Goal: Task Accomplishment & Management: Use online tool/utility

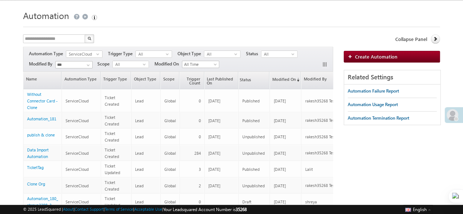
scroll to position [17, 0]
click at [247, 209] on span "35268" at bounding box center [241, 209] width 11 height 5
copy span "35268"
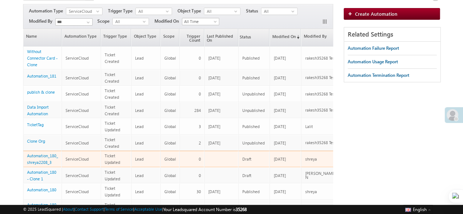
scroll to position [0, 0]
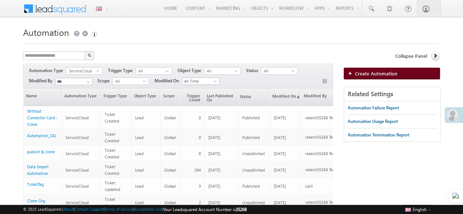
click at [376, 74] on span "Create Automation" at bounding box center [376, 73] width 42 height 6
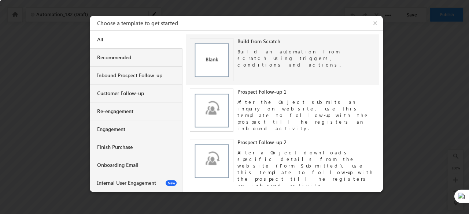
click at [247, 55] on div "Build an automation from scratch using triggers, conditions and actions." at bounding box center [306, 56] width 138 height 23
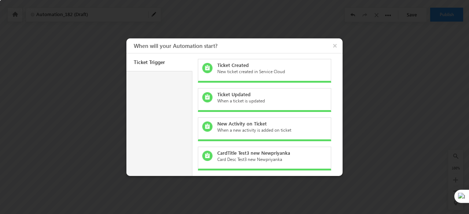
click at [254, 101] on div "When a ticket is updated" at bounding box center [268, 101] width 103 height 7
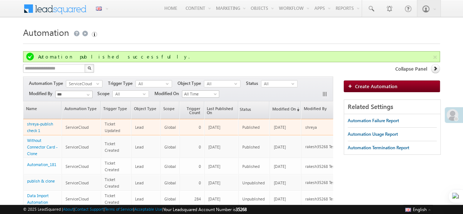
scroll to position [0, 24]
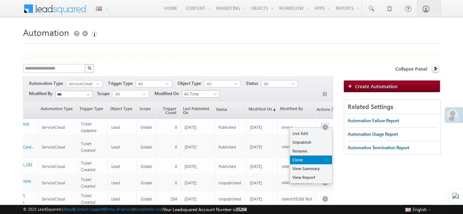
click at [307, 158] on link "Clone" at bounding box center [311, 160] width 42 height 9
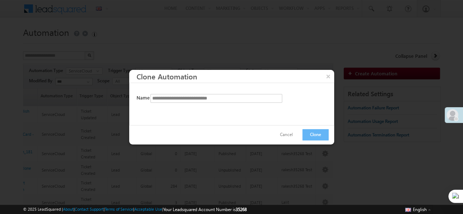
scroll to position [0, 20]
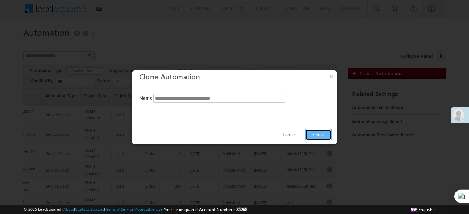
click at [315, 133] on button "Clone" at bounding box center [318, 134] width 26 height 11
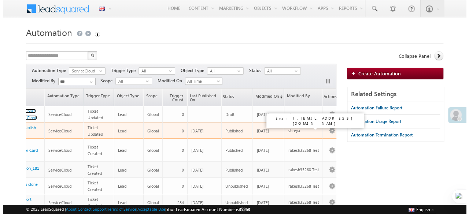
scroll to position [0, 24]
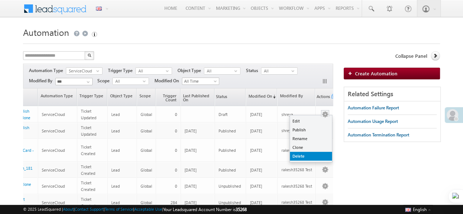
click at [306, 156] on link "Delete" at bounding box center [311, 156] width 42 height 9
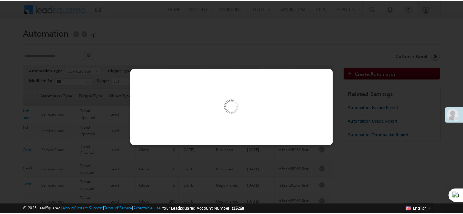
scroll to position [0, 20]
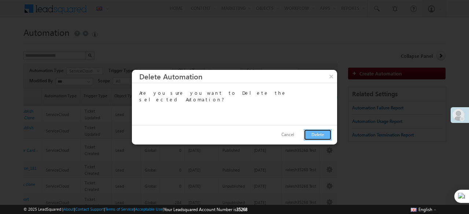
click at [319, 133] on button "Delete" at bounding box center [317, 134] width 28 height 11
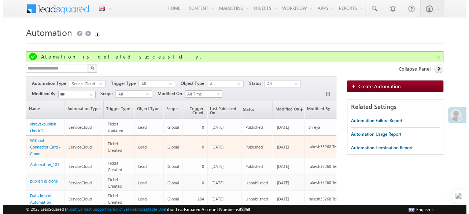
scroll to position [0, 24]
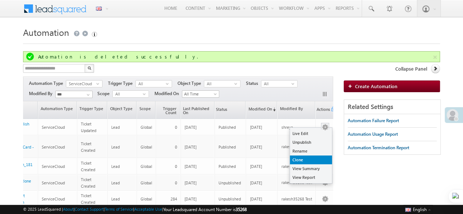
click at [307, 158] on link "Clone" at bounding box center [311, 160] width 42 height 9
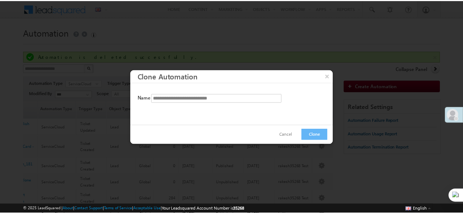
scroll to position [0, 20]
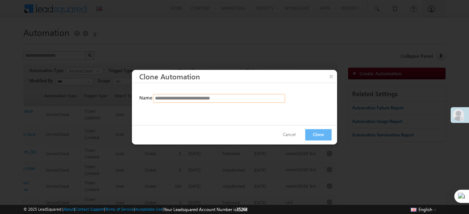
click at [232, 98] on input "**********" at bounding box center [219, 98] width 132 height 9
type input "**********"
click at [319, 134] on button "Clone" at bounding box center [318, 134] width 26 height 11
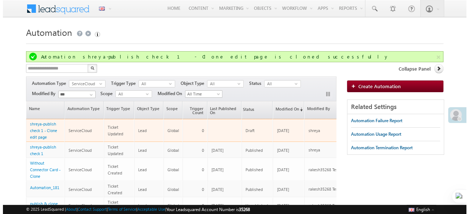
scroll to position [0, 24]
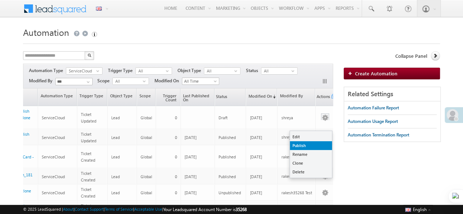
click at [309, 144] on link "Publish" at bounding box center [311, 145] width 42 height 9
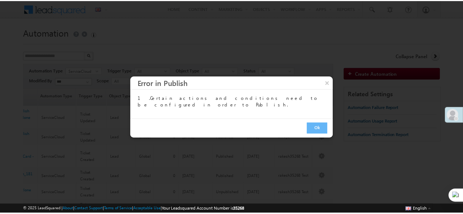
scroll to position [0, 20]
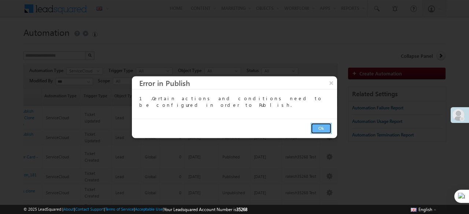
click at [327, 130] on button "Ok" at bounding box center [320, 128] width 21 height 11
